Goal: Transaction & Acquisition: Obtain resource

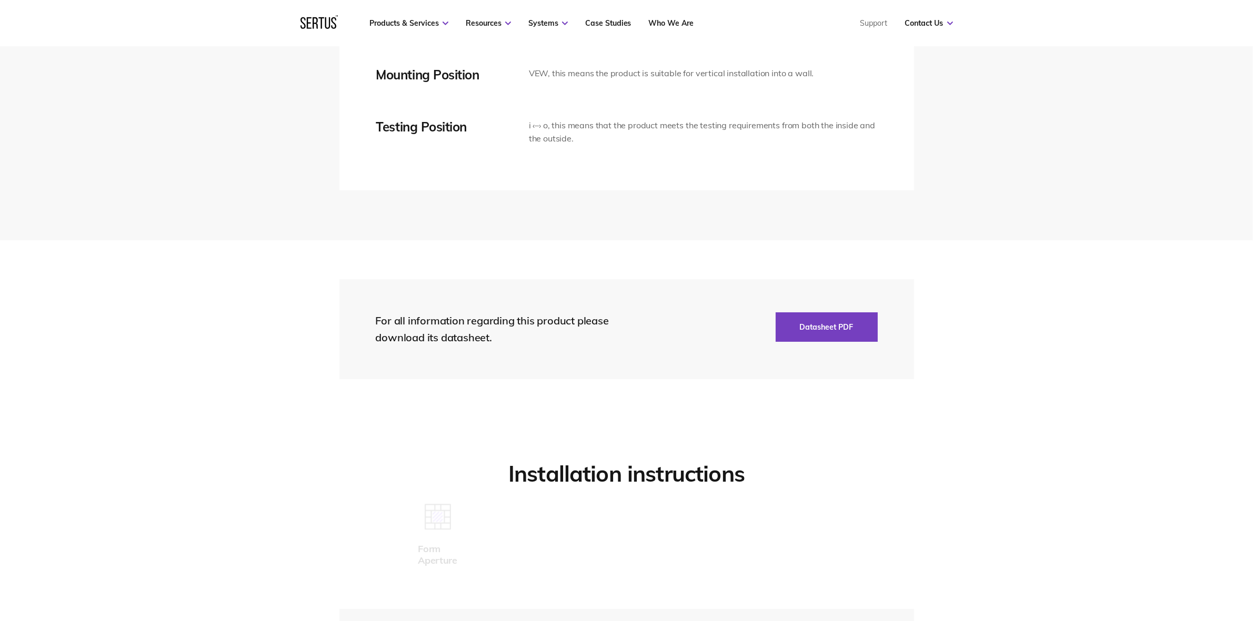
scroll to position [2302, 0]
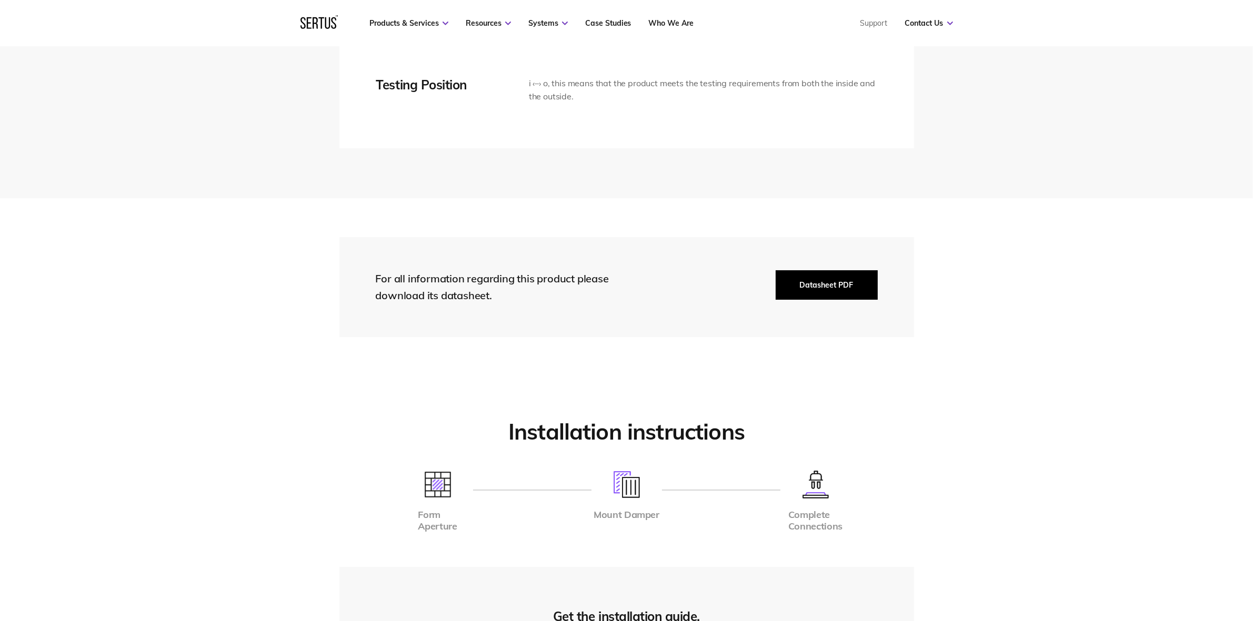
click at [821, 277] on button "Datasheet PDF" at bounding box center [827, 284] width 102 height 29
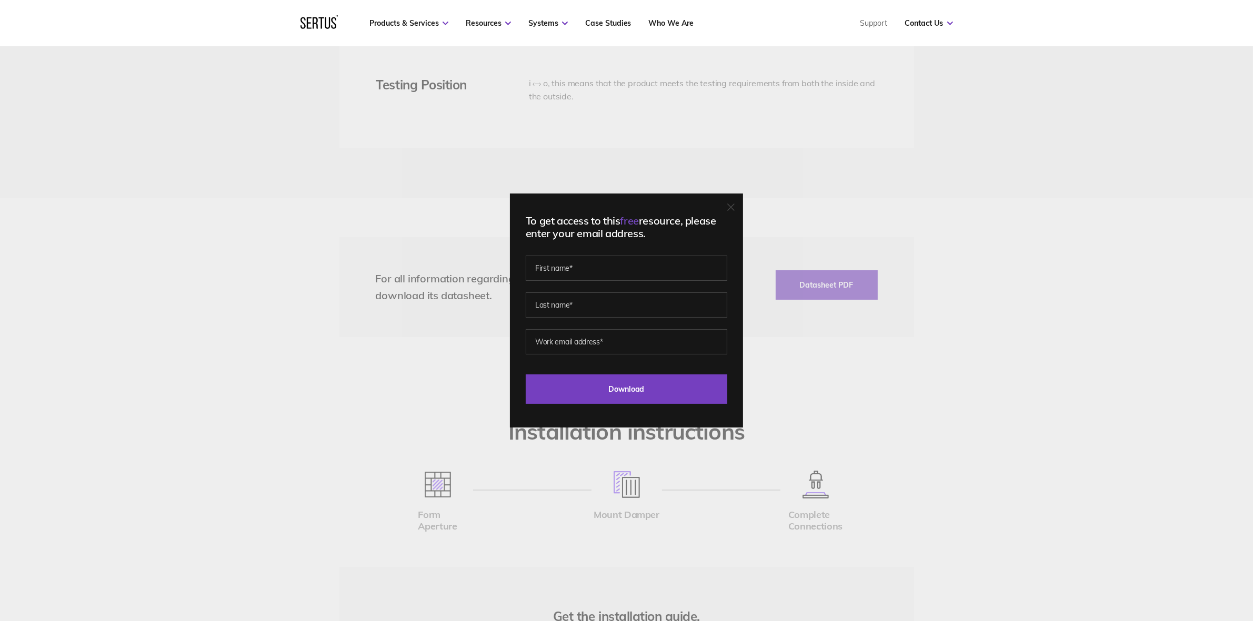
click at [812, 365] on div "To get access to this free resource, please enter your email address. Last Down…" at bounding box center [626, 310] width 1253 height 621
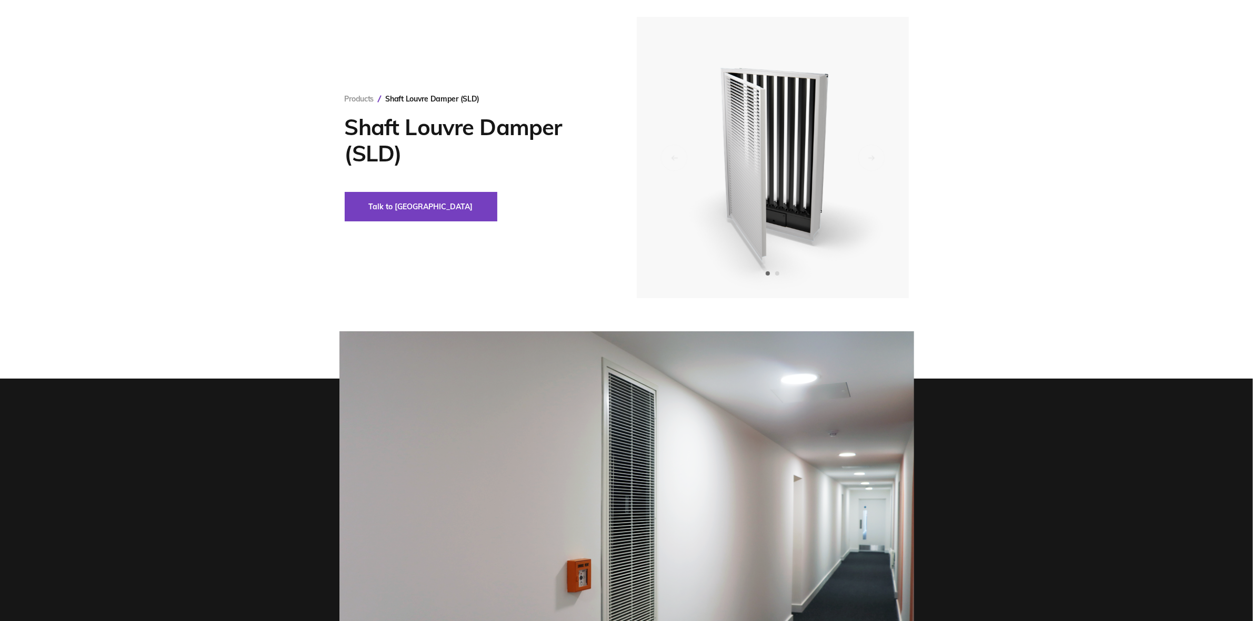
scroll to position [0, 0]
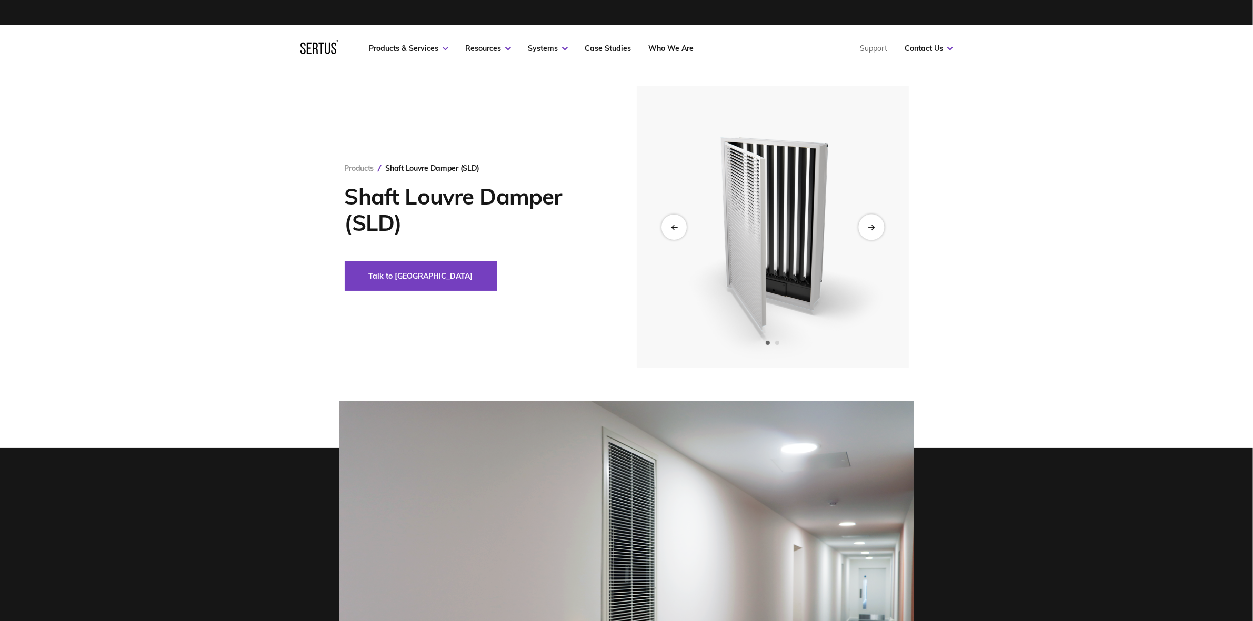
click at [866, 224] on div "Next slide" at bounding box center [871, 227] width 26 height 26
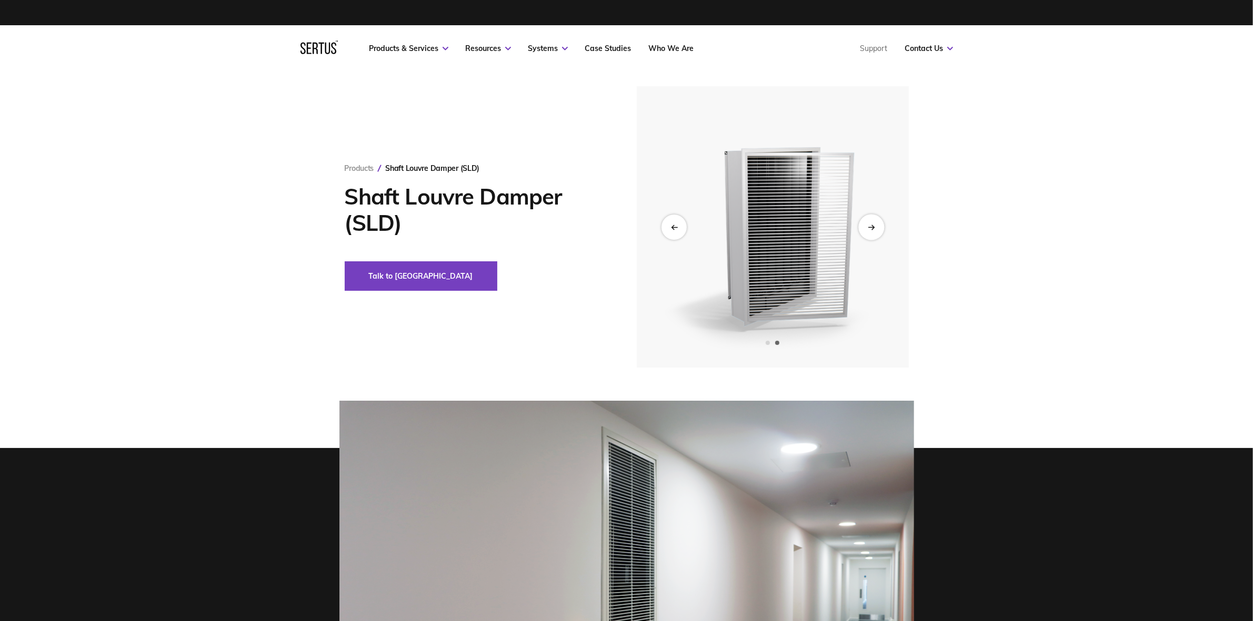
click at [866, 225] on div "Next slide" at bounding box center [871, 227] width 26 height 26
click at [868, 226] on icon "Next slide" at bounding box center [871, 227] width 7 height 6
click at [676, 227] on icon "Previous slide" at bounding box center [674, 227] width 6 height 0
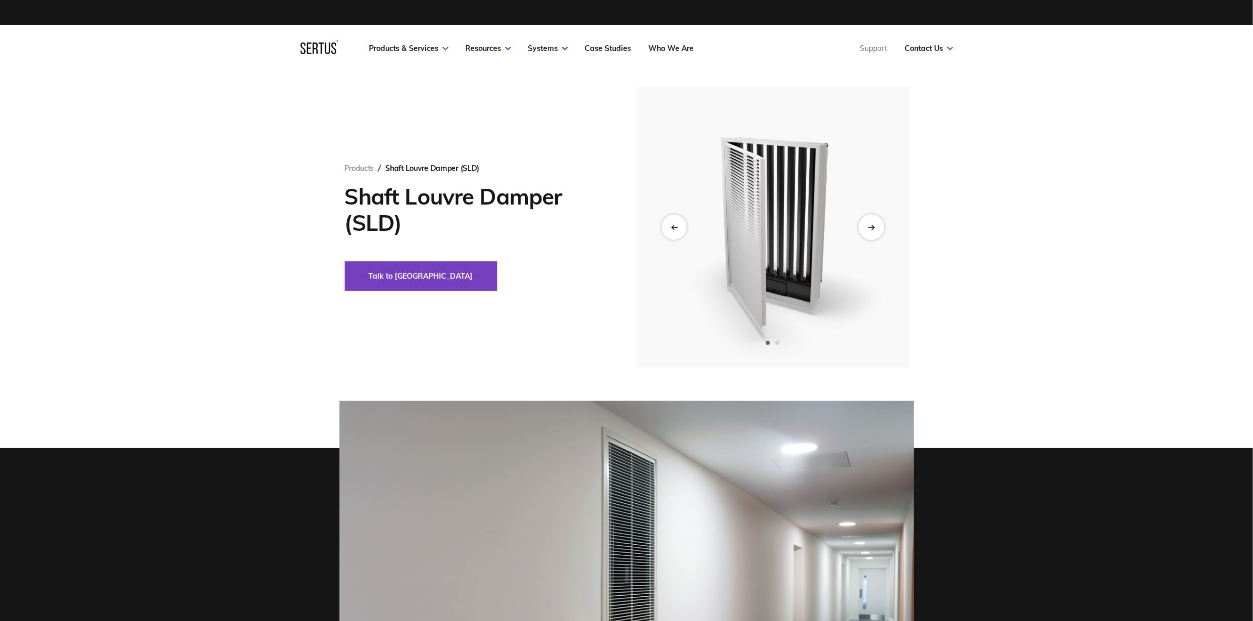
click at [875, 227] on div "Next slide" at bounding box center [871, 227] width 26 height 26
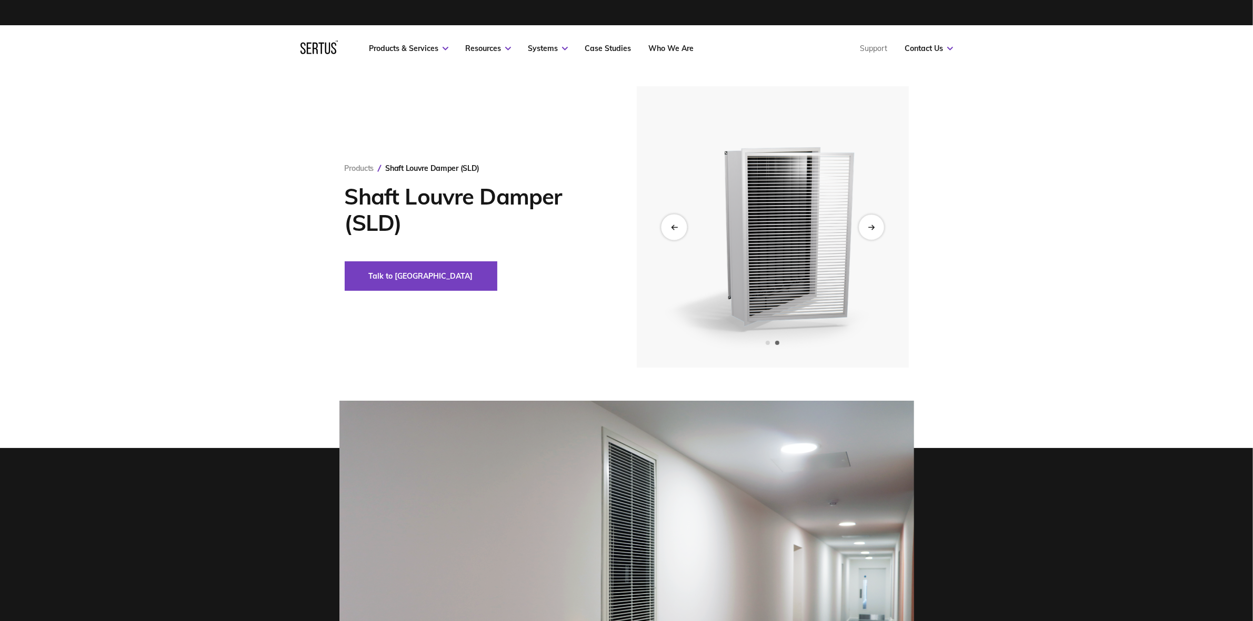
click at [677, 225] on div "Previous slide" at bounding box center [674, 227] width 26 height 26
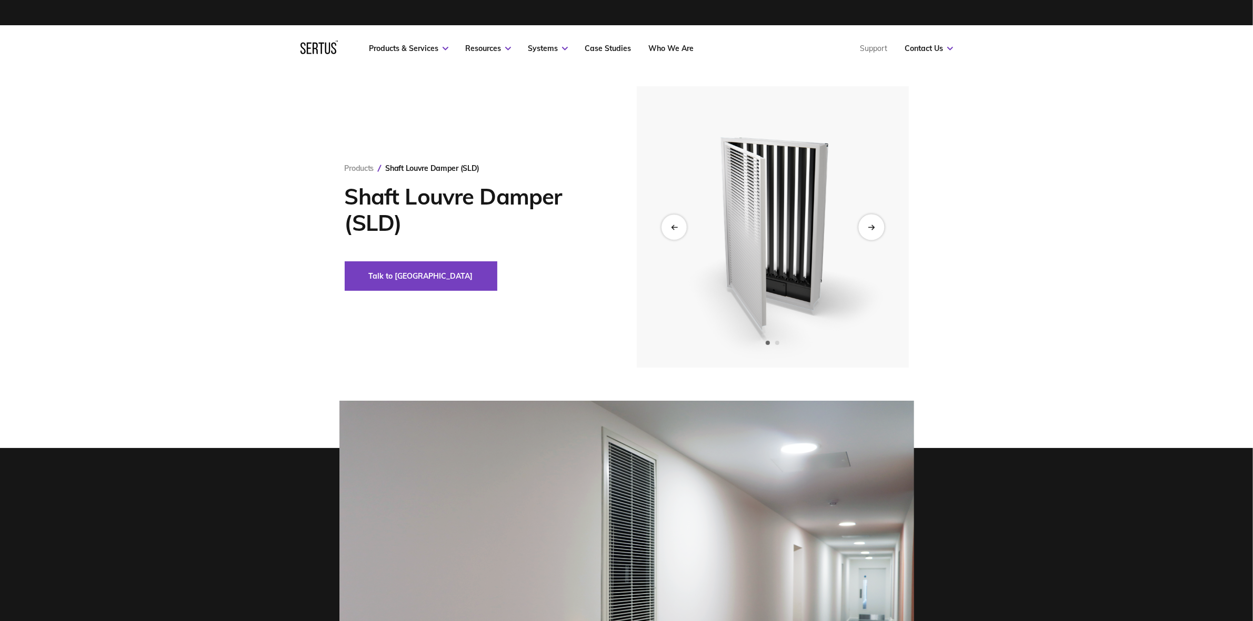
click at [867, 220] on div "Next slide" at bounding box center [871, 227] width 26 height 26
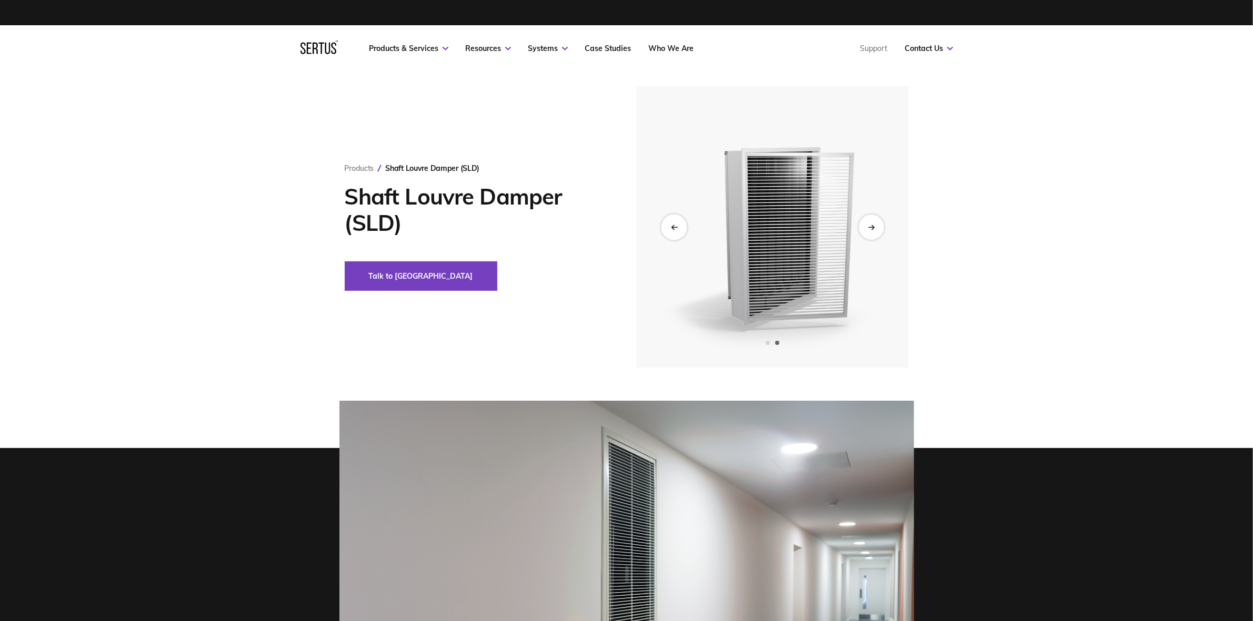
click at [671, 222] on div "Previous slide" at bounding box center [674, 227] width 26 height 26
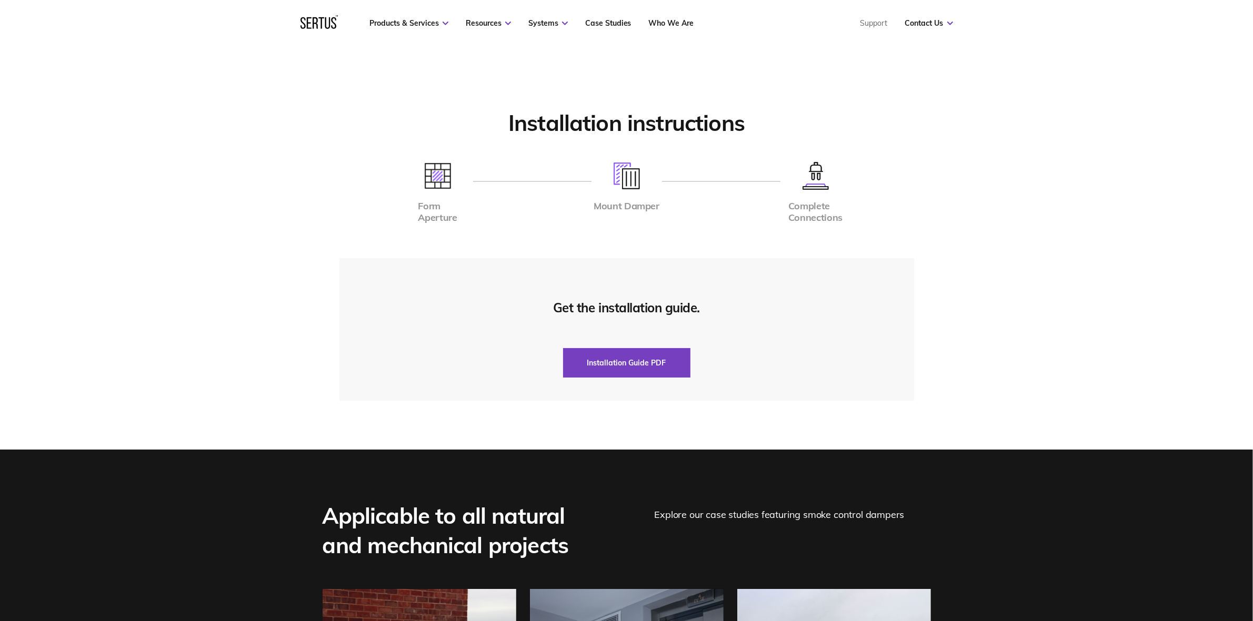
scroll to position [2609, 0]
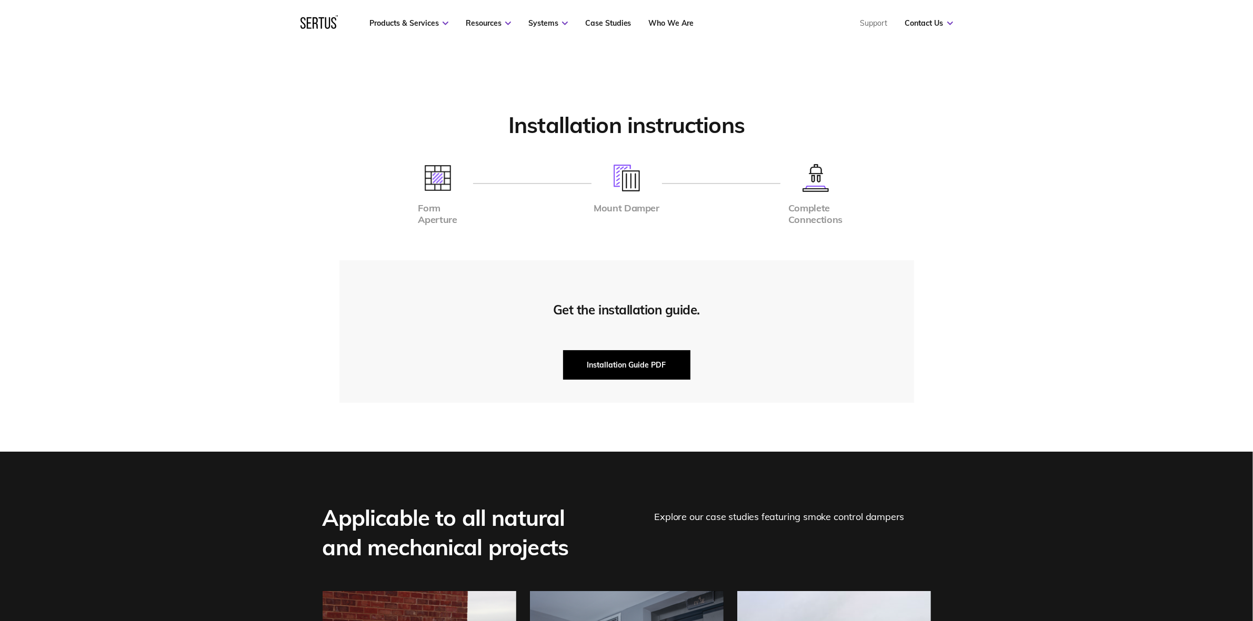
click at [622, 359] on button "Installation Guide PDF" at bounding box center [626, 364] width 127 height 29
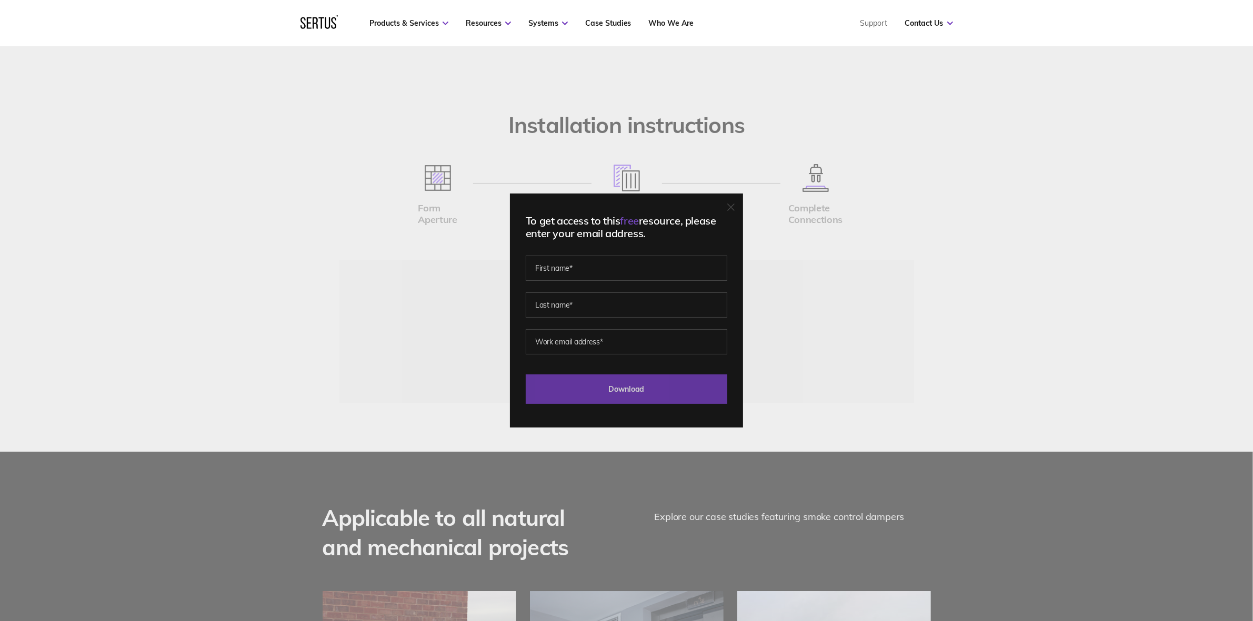
click at [640, 390] on input "Download" at bounding box center [627, 389] width 202 height 29
drag, startPoint x: 951, startPoint y: 339, endPoint x: 876, endPoint y: 290, distance: 89.8
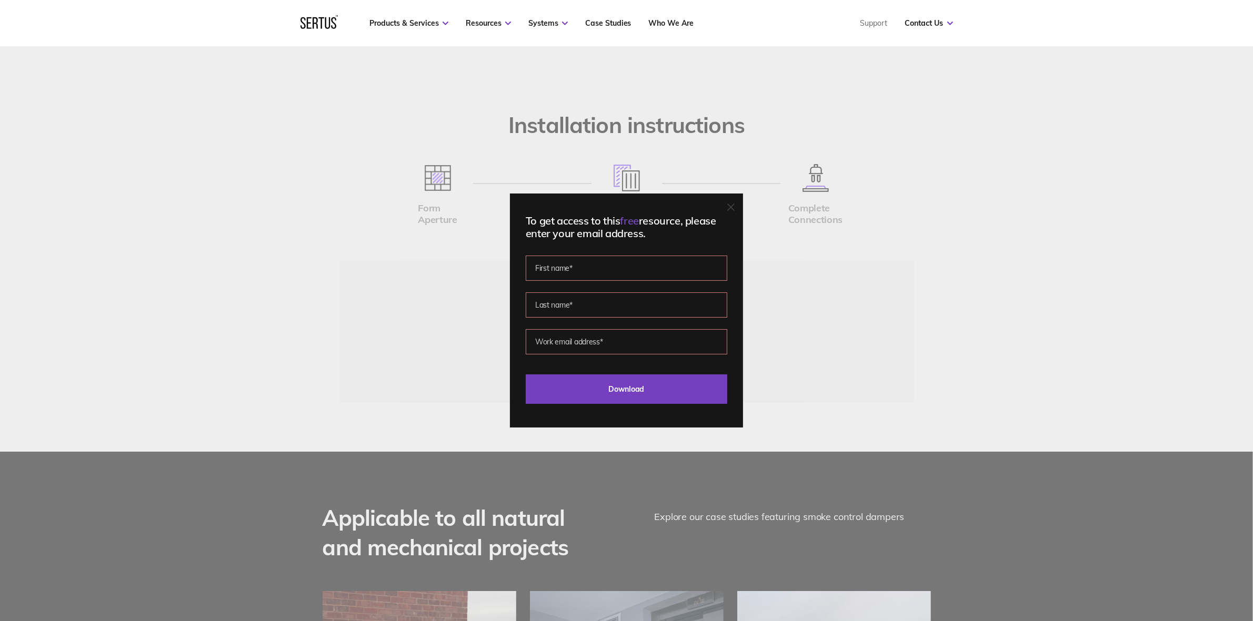
click at [951, 339] on div "To get access to this free resource, please enter your email address. Please co…" at bounding box center [626, 310] width 1253 height 621
